Goal: Transaction & Acquisition: Purchase product/service

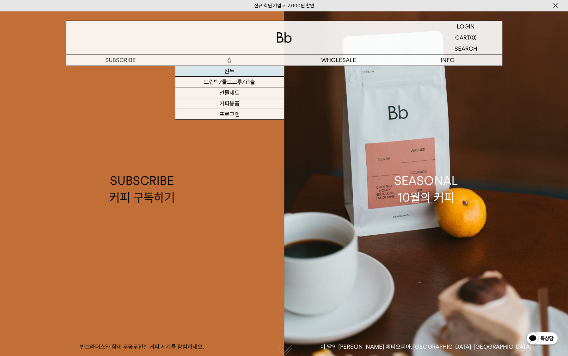
click at [235, 71] on link "원두" at bounding box center [229, 71] width 109 height 11
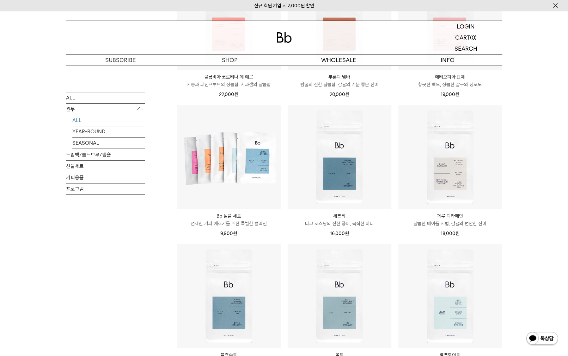
scroll to position [380, 0]
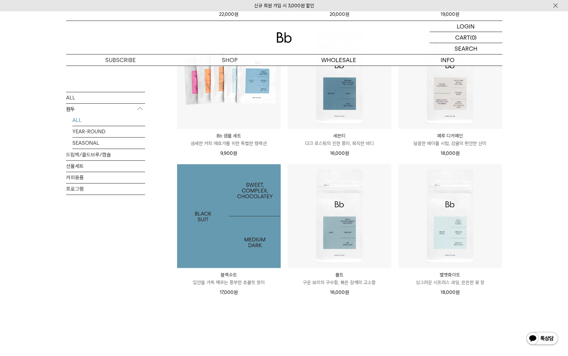
click at [221, 208] on img at bounding box center [229, 216] width 104 height 104
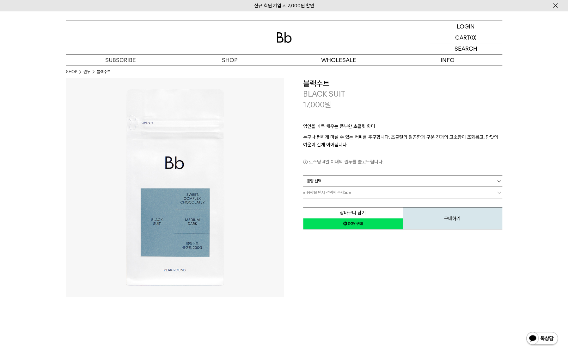
click at [344, 179] on link "= 용량 선택 =" at bounding box center [402, 180] width 199 height 11
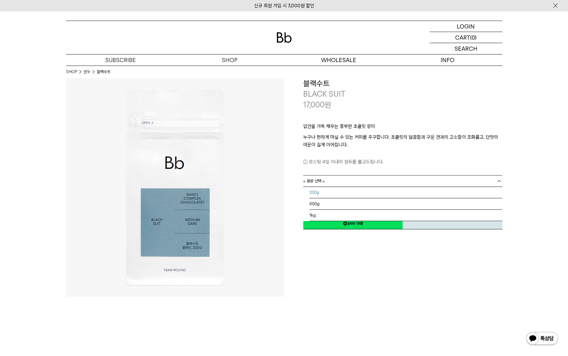
click at [335, 194] on li "200g" at bounding box center [406, 192] width 193 height 11
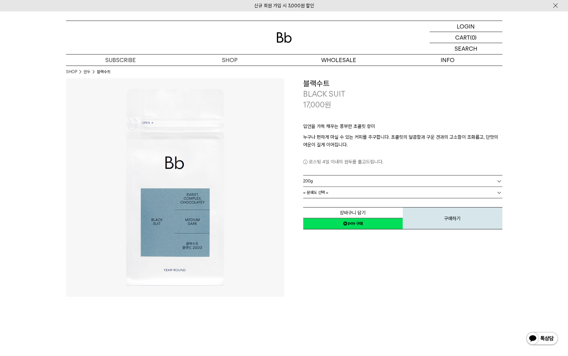
click at [323, 180] on link "200g" at bounding box center [402, 180] width 199 height 11
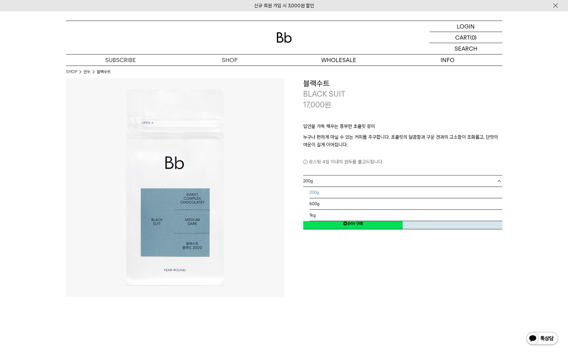
click at [323, 180] on link "200g" at bounding box center [402, 180] width 199 height 11
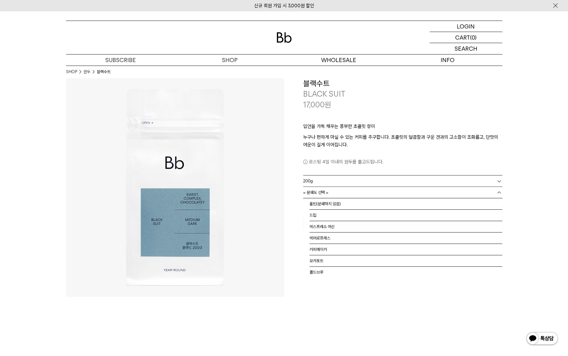
click at [319, 193] on span "= 분쇄도 선택 =" at bounding box center [315, 192] width 25 height 11
click at [321, 205] on li "홀빈(분쇄하지 않음)" at bounding box center [406, 203] width 193 height 11
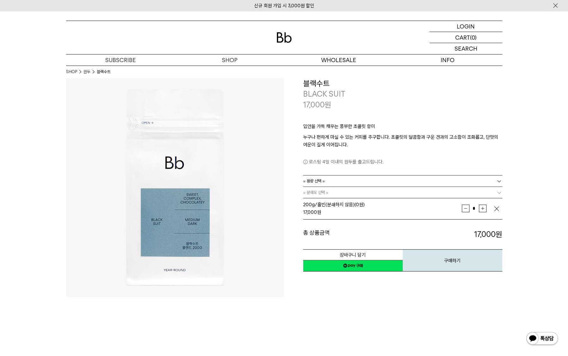
click at [287, 214] on div "**********" at bounding box center [393, 175] width 218 height 194
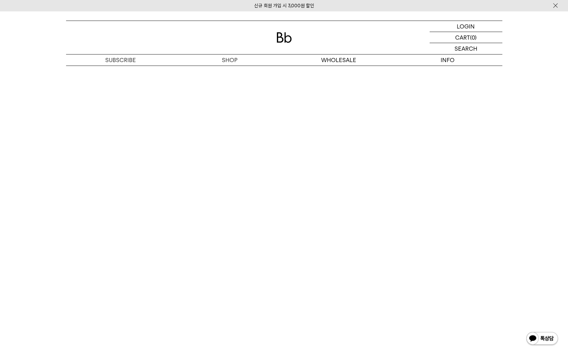
scroll to position [1550, 0]
